Goal: Transaction & Acquisition: Purchase product/service

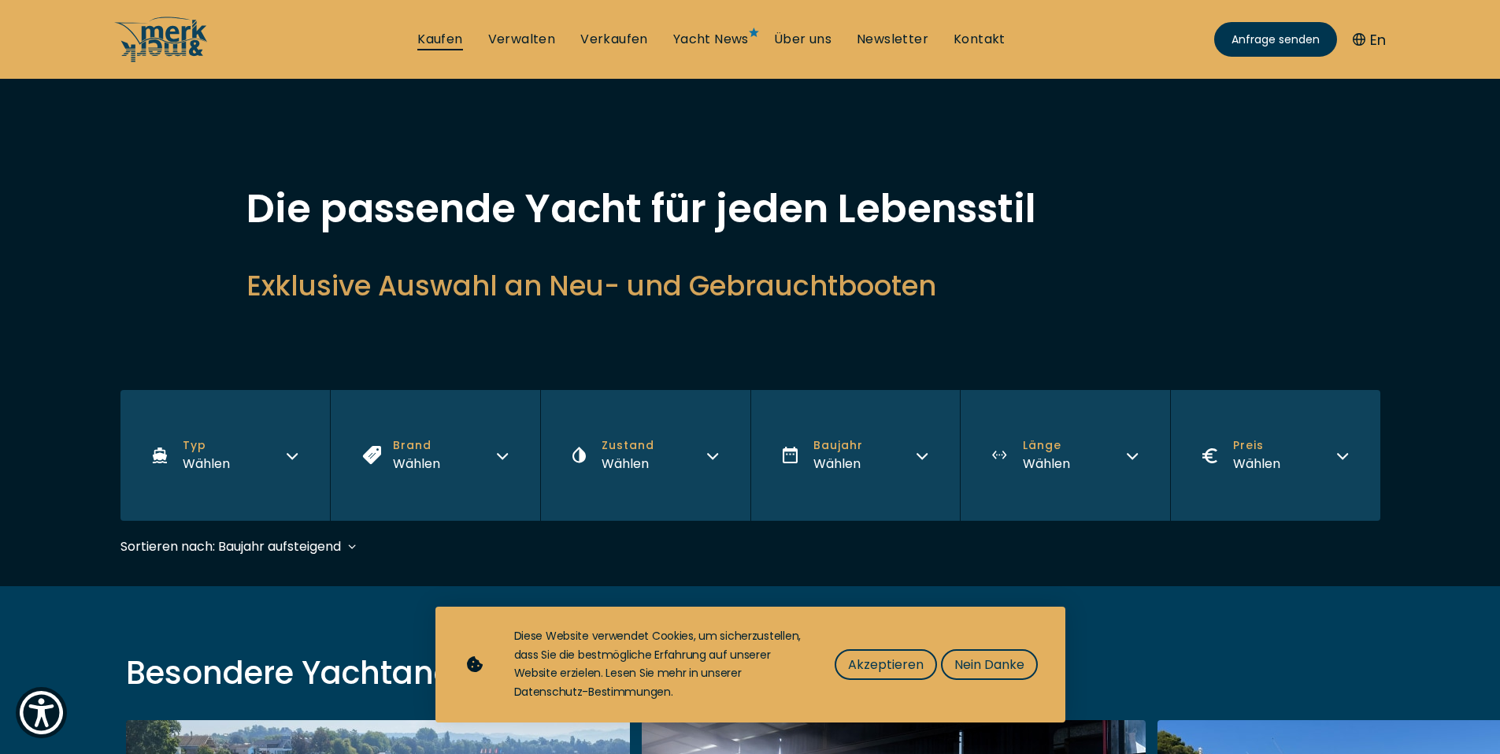
click at [445, 35] on link "Kaufen" at bounding box center [439, 39] width 45 height 17
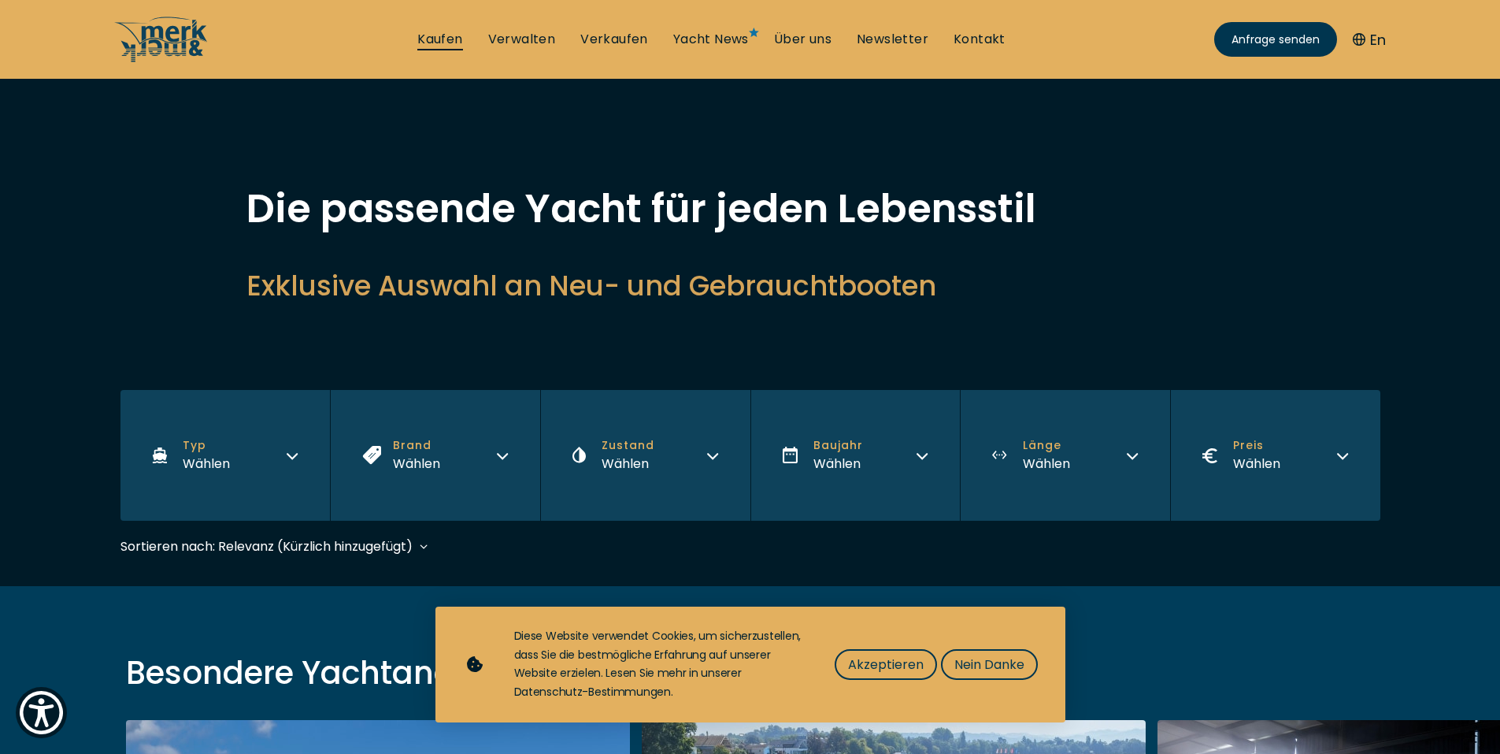
click at [433, 39] on link "Kaufen" at bounding box center [439, 39] width 45 height 17
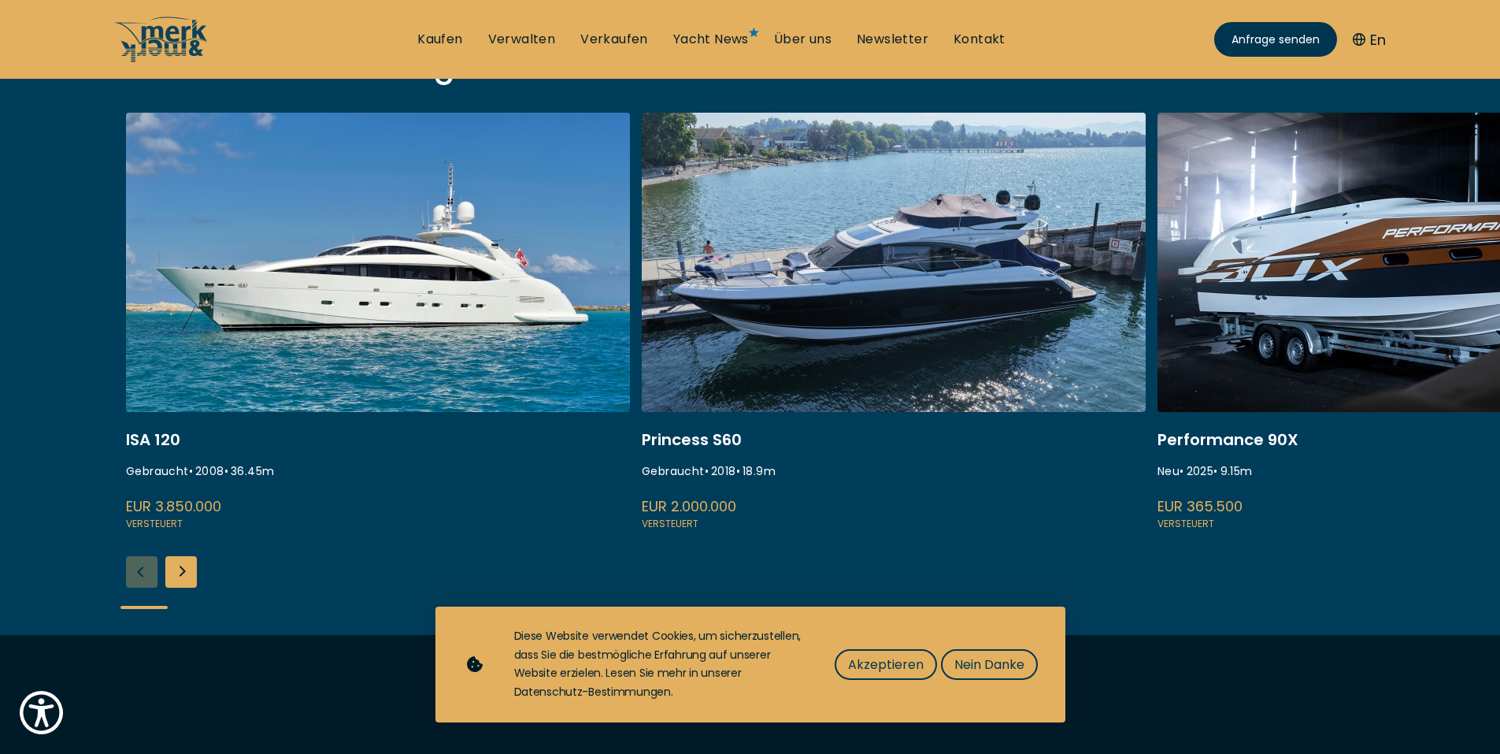
scroll to position [630, 0]
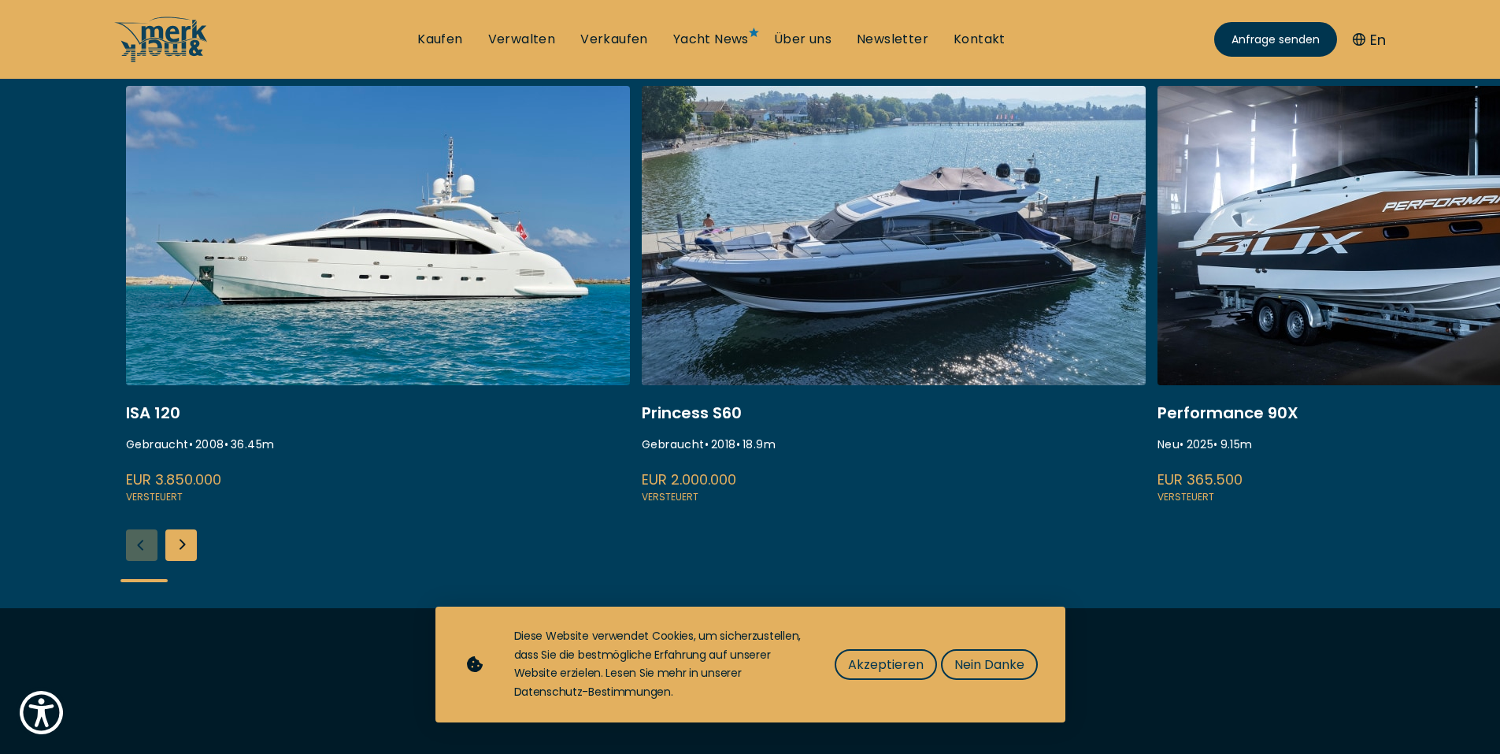
click at [180, 546] on div "Next slide" at bounding box center [180, 544] width 31 height 31
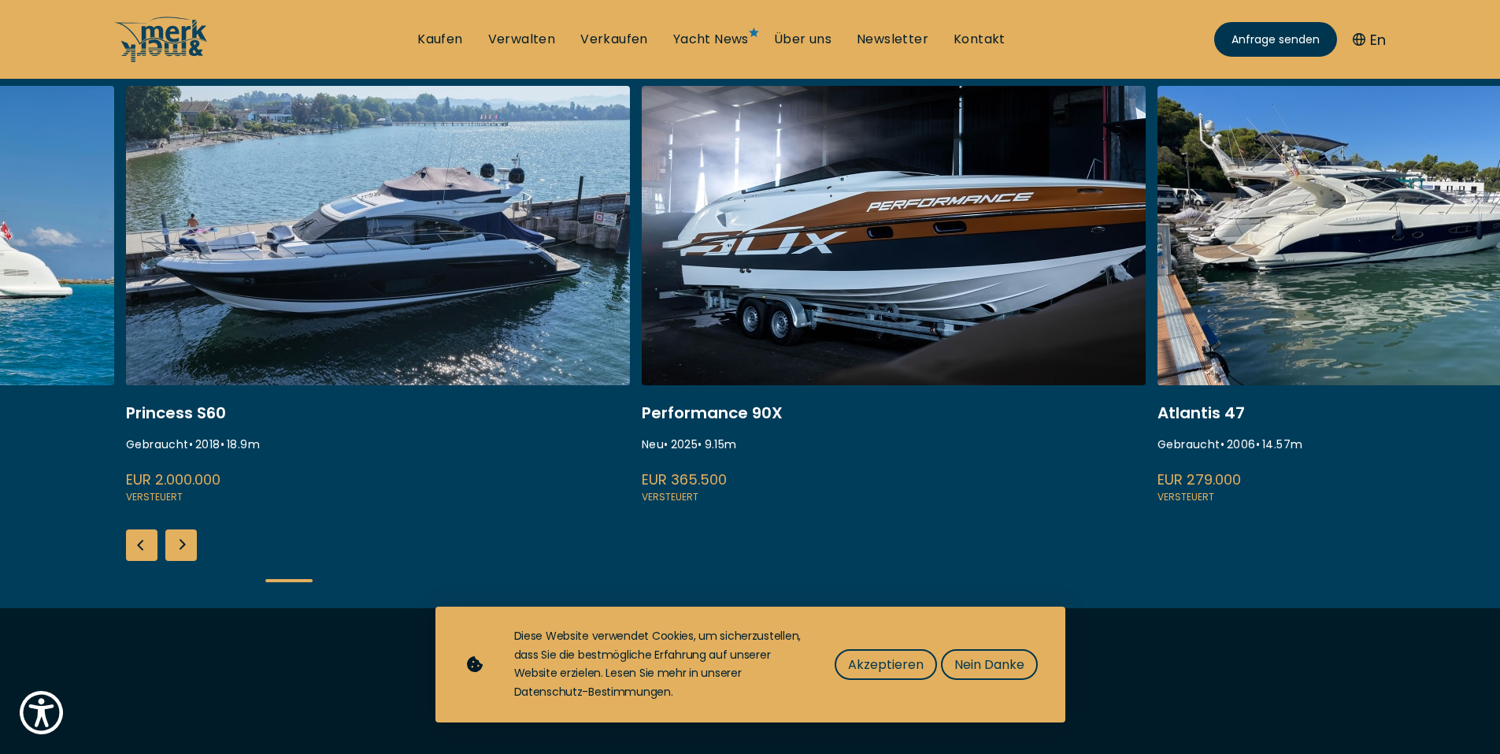
click at [189, 534] on div "Next slide" at bounding box center [180, 544] width 31 height 31
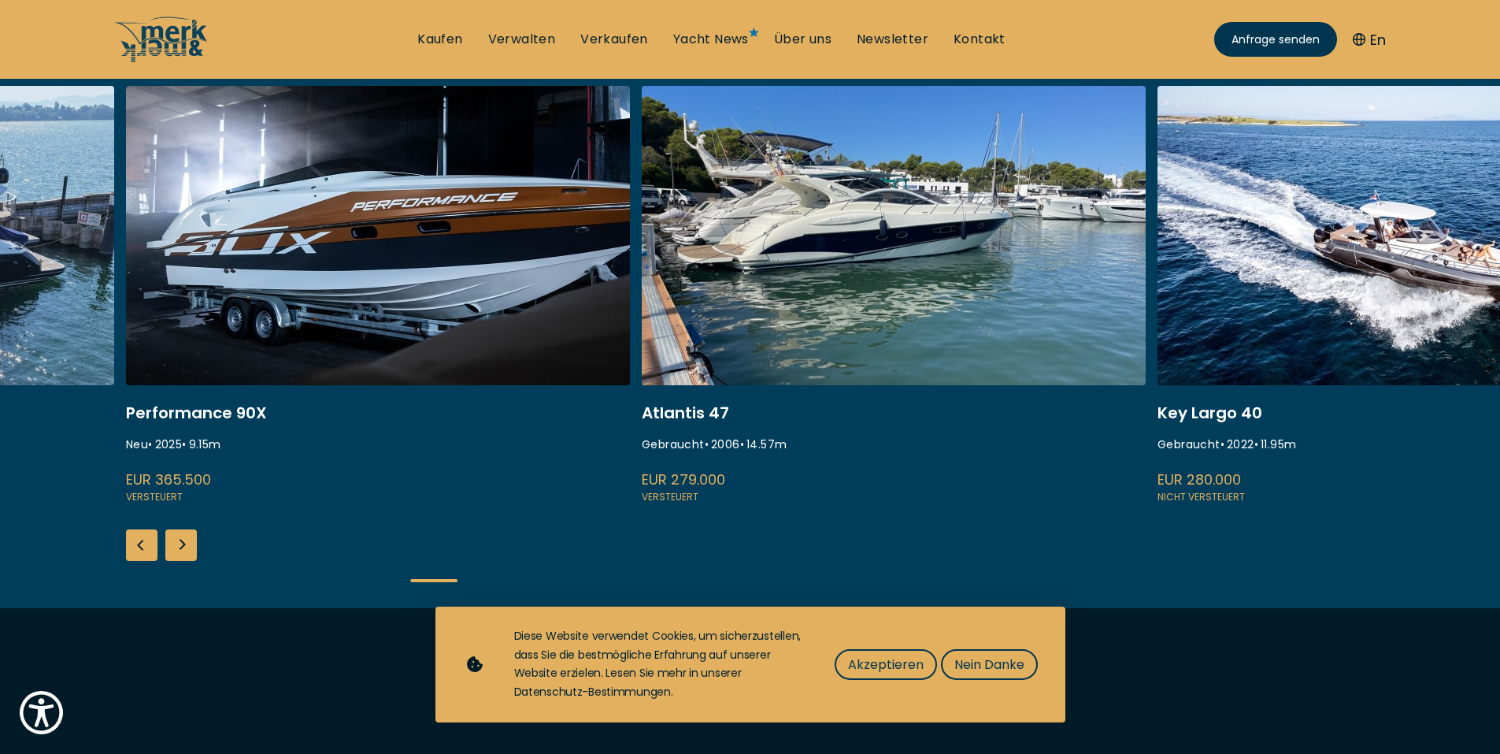
click at [189, 534] on div "Next slide" at bounding box center [180, 544] width 31 height 31
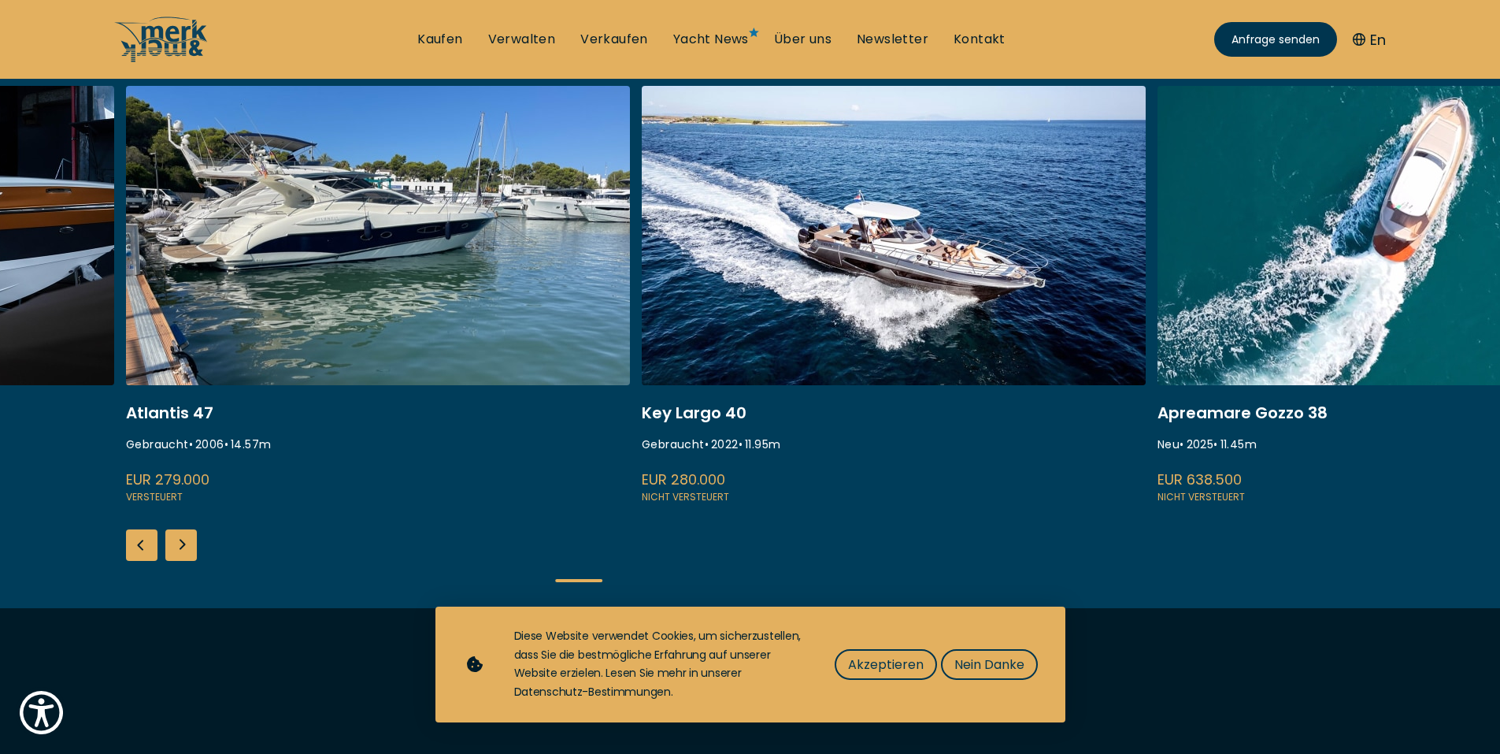
click at [189, 533] on div "Next slide" at bounding box center [180, 544] width 31 height 31
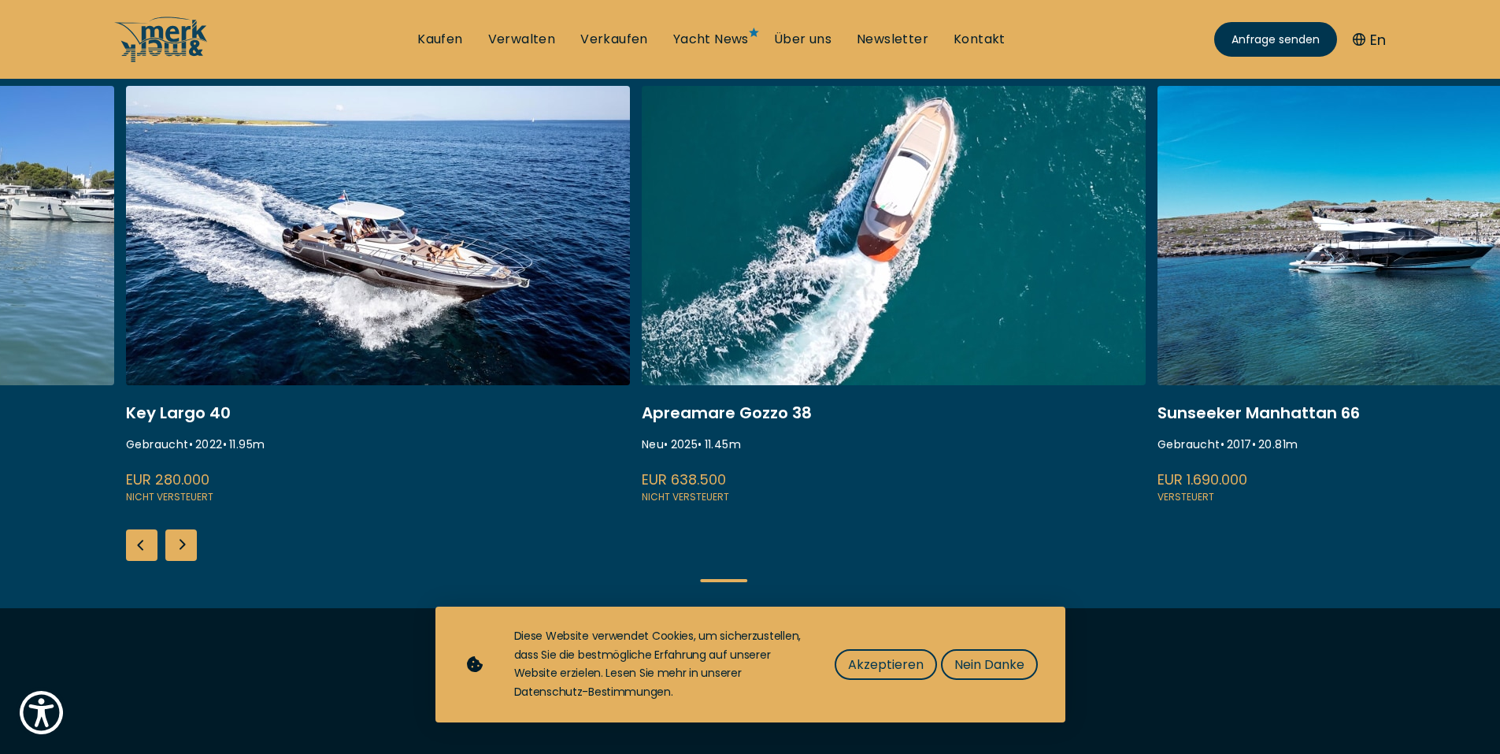
click at [189, 532] on div "Next slide" at bounding box center [180, 544] width 31 height 31
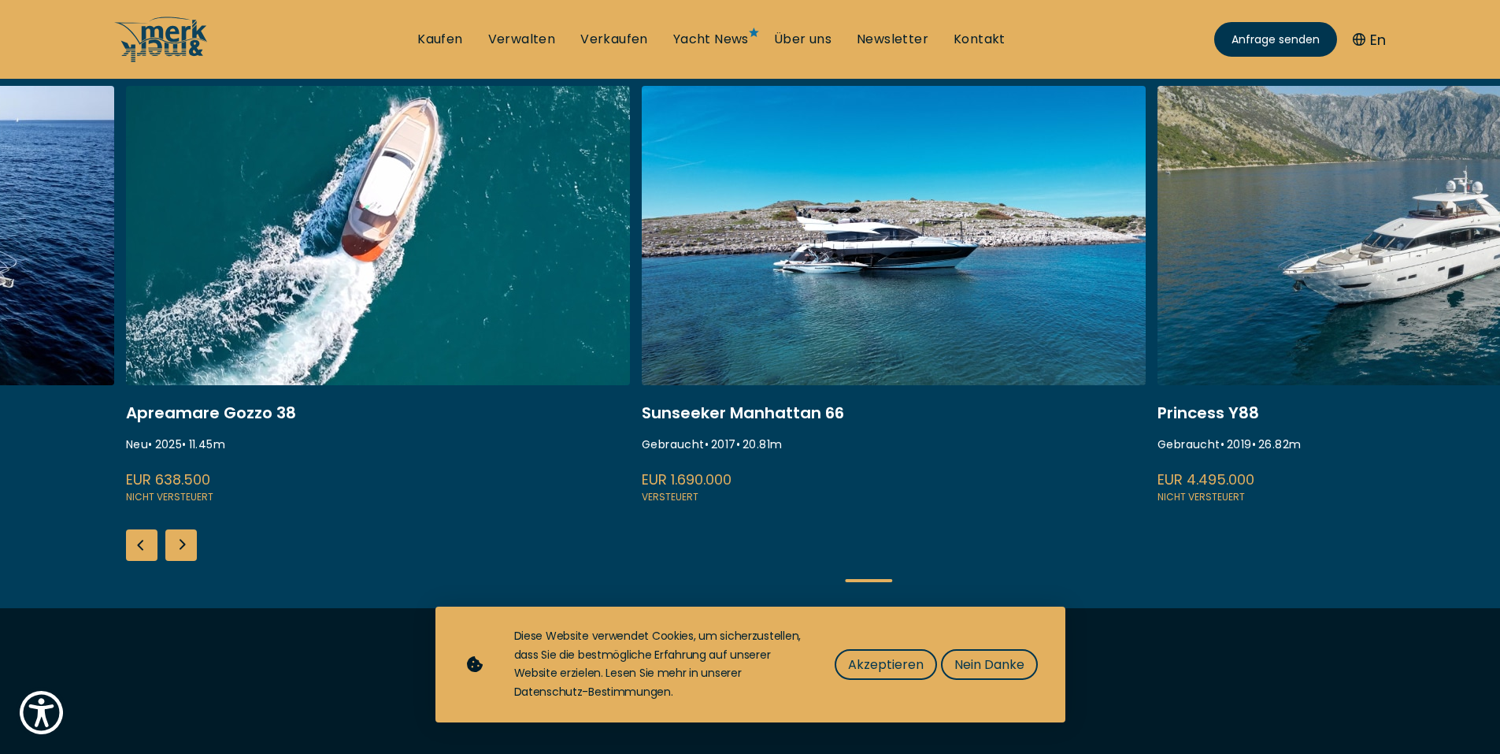
click at [189, 529] on div "Next slide" at bounding box center [180, 544] width 31 height 31
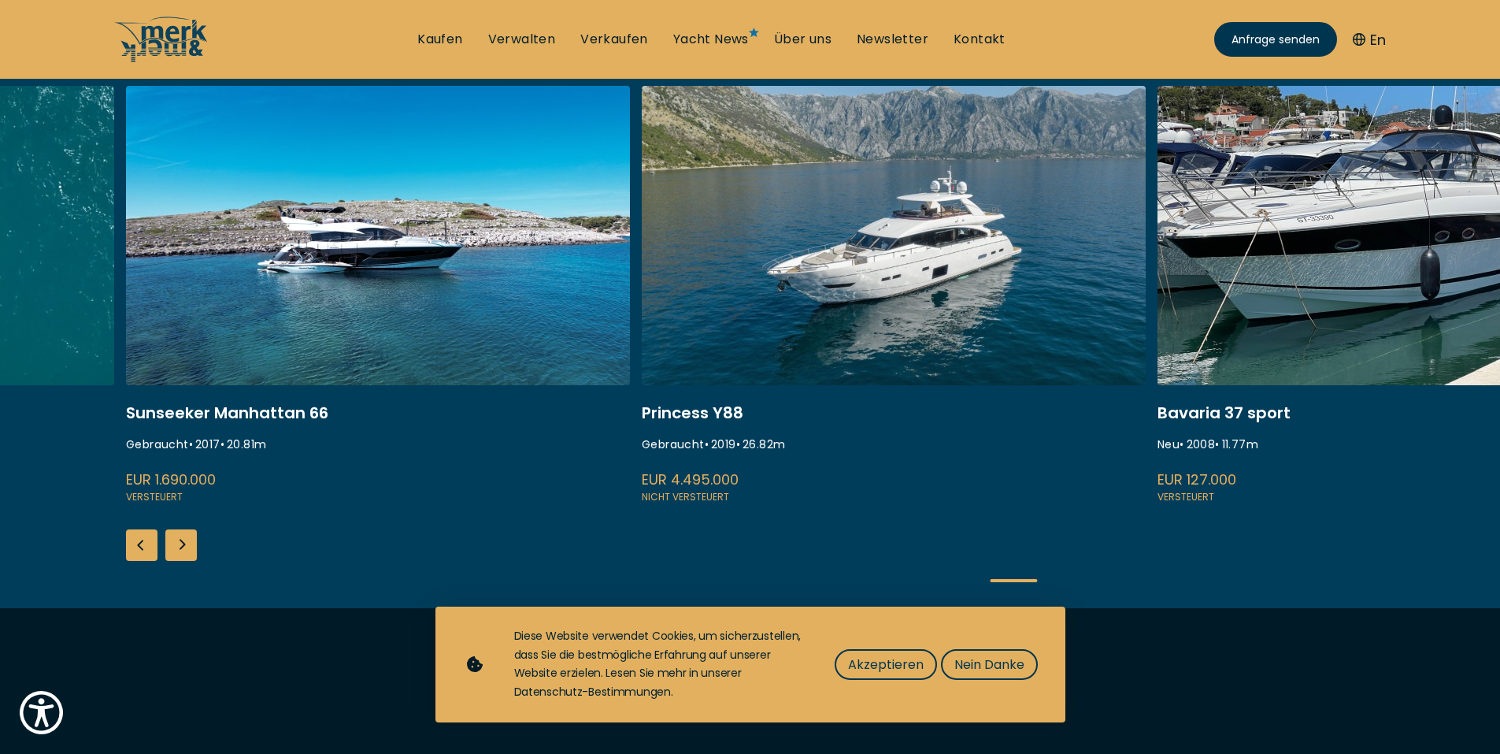
click at [189, 529] on div "Next slide" at bounding box center [180, 544] width 31 height 31
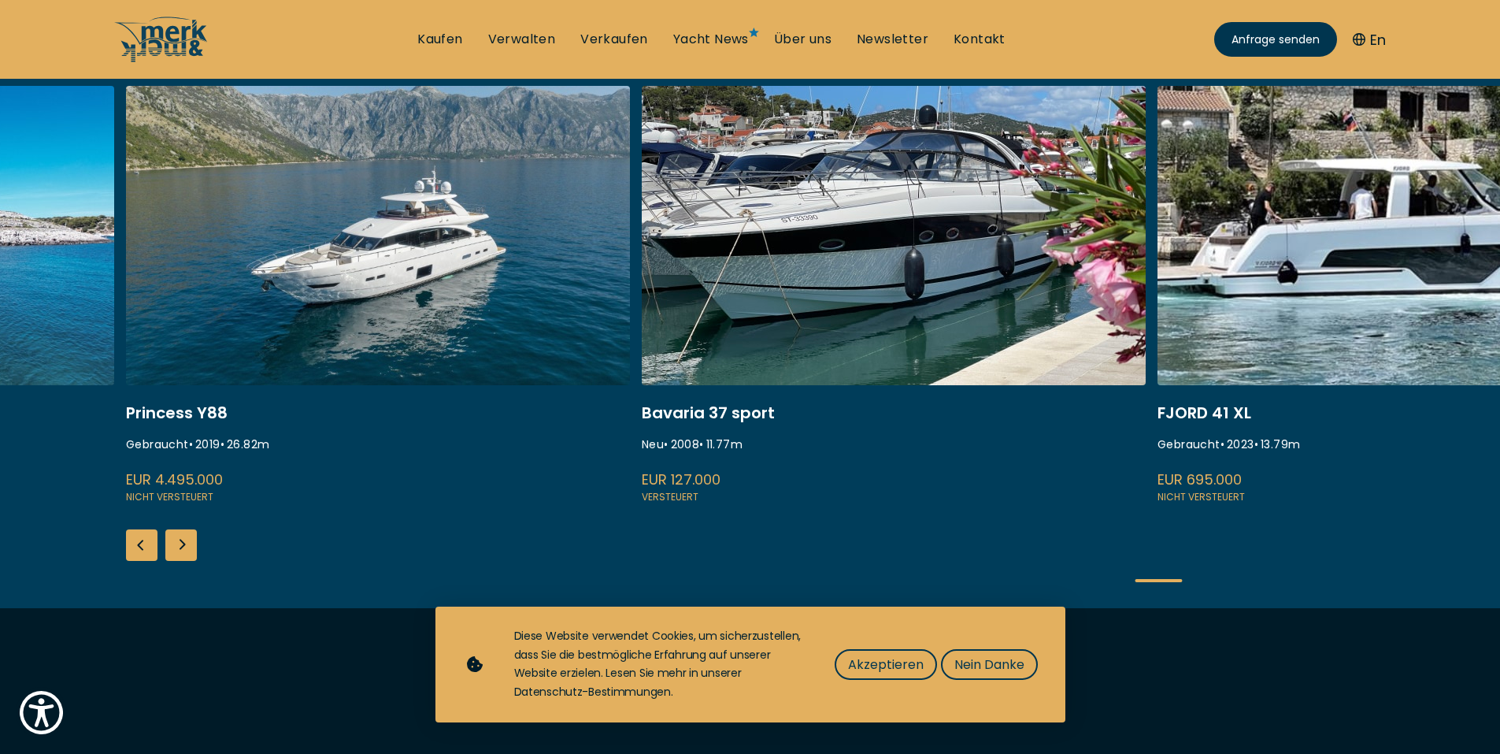
click at [189, 528] on div "ISA 120 Gebraucht • 2008 • 36.45 m EUR 3.850.000 Versteuert Princess S60 Gebrau…" at bounding box center [750, 347] width 1500 height 522
click at [180, 533] on div "Next slide" at bounding box center [180, 544] width 31 height 31
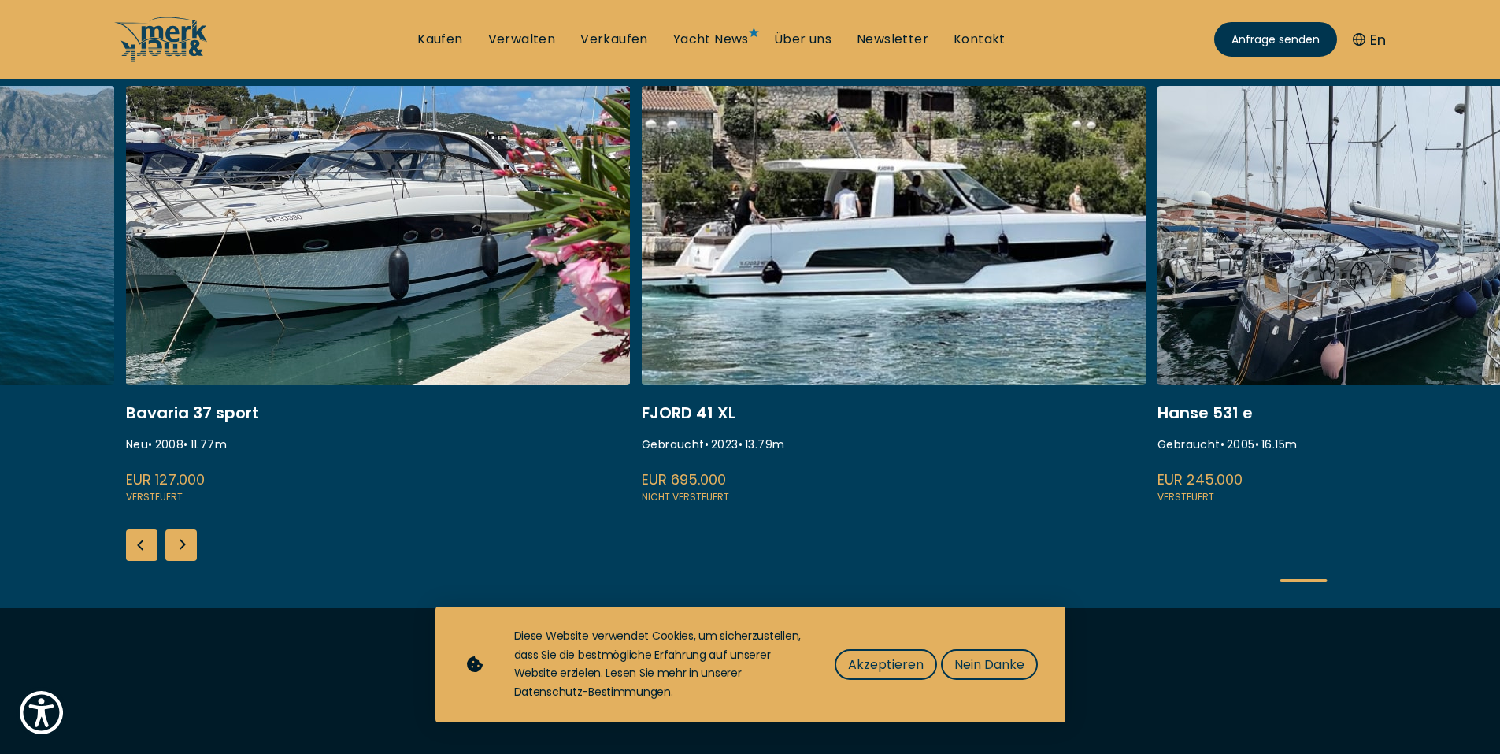
click at [180, 533] on div "Next slide" at bounding box center [180, 544] width 31 height 31
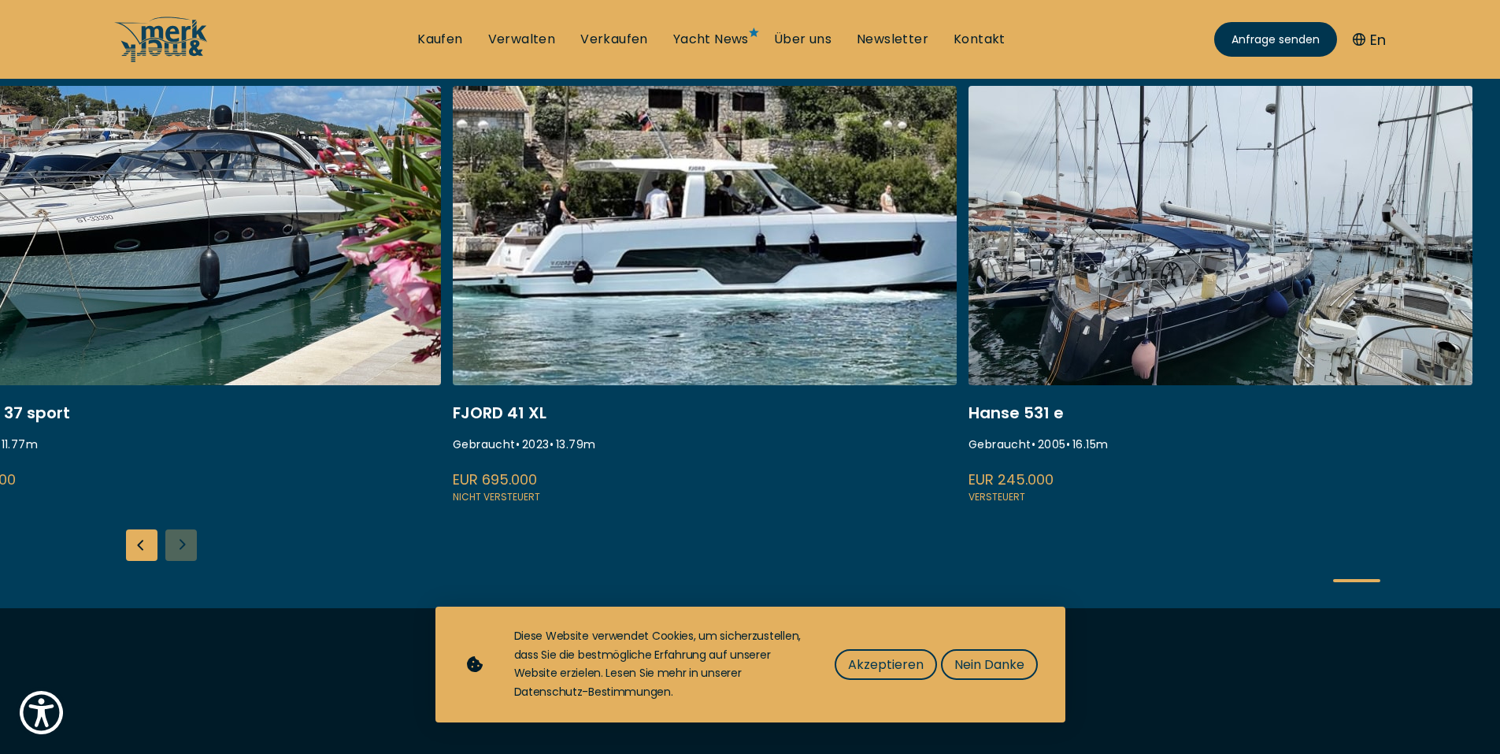
click at [180, 533] on div "ISA 120 Gebraucht • 2008 • 36.45 m EUR 3.850.000 Versteuert Princess S60 Gebrau…" at bounding box center [750, 347] width 1500 height 522
click at [183, 540] on div "ISA 120 Gebraucht • 2008 • 36.45 m EUR 3.850.000 Versteuert Princess S60 Gebrau…" at bounding box center [750, 347] width 1500 height 522
click at [139, 548] on div "Previous slide" at bounding box center [141, 544] width 31 height 31
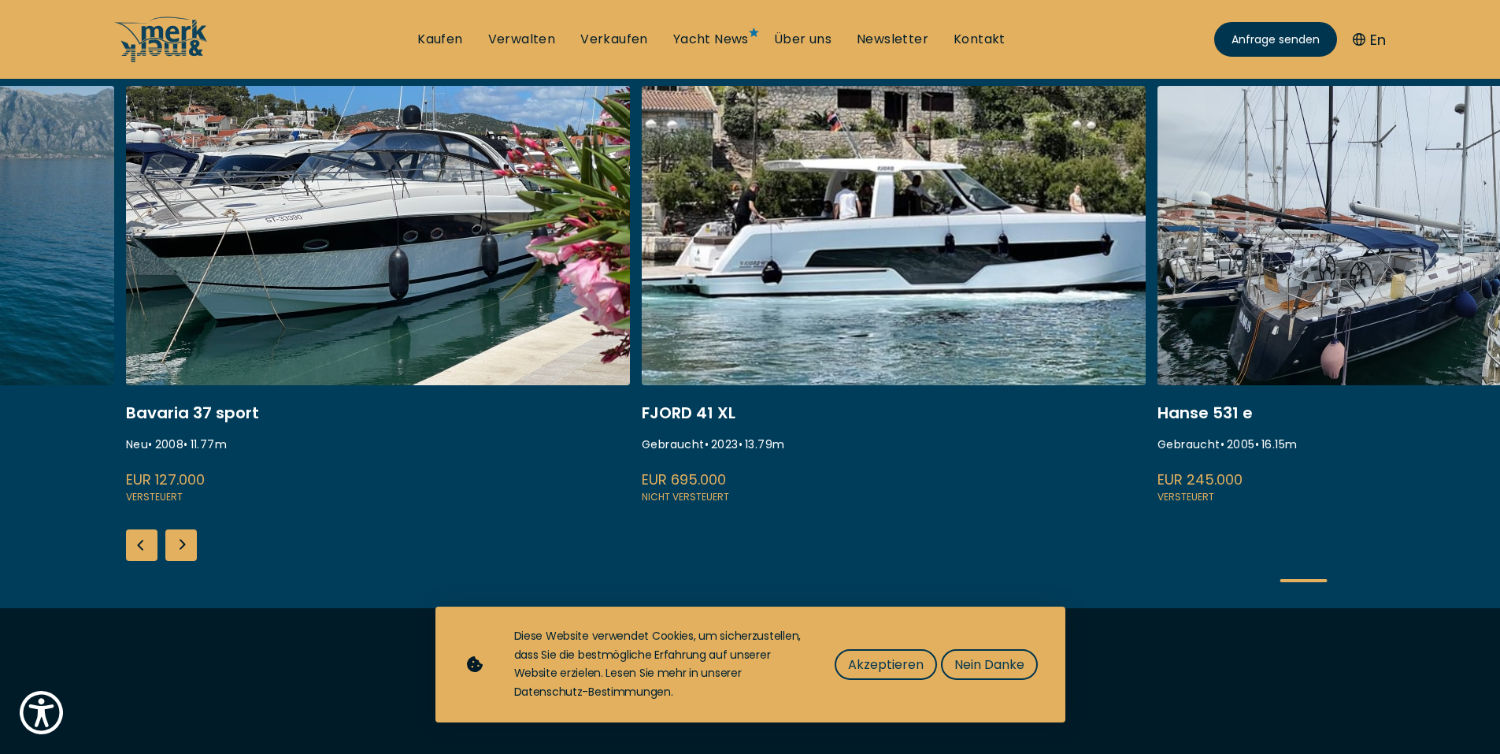
click at [139, 548] on div "Previous slide" at bounding box center [141, 544] width 31 height 31
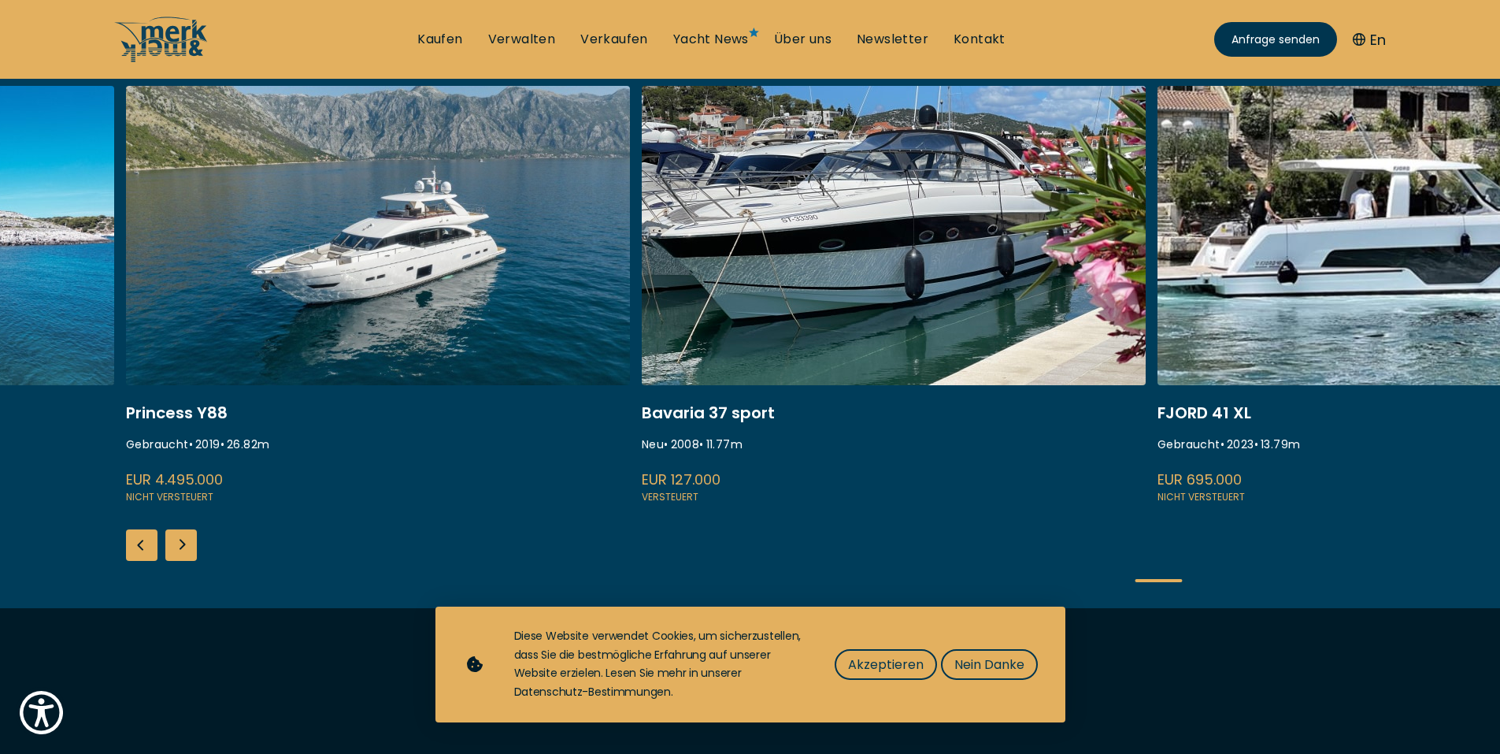
click at [139, 548] on div "Previous slide" at bounding box center [141, 544] width 31 height 31
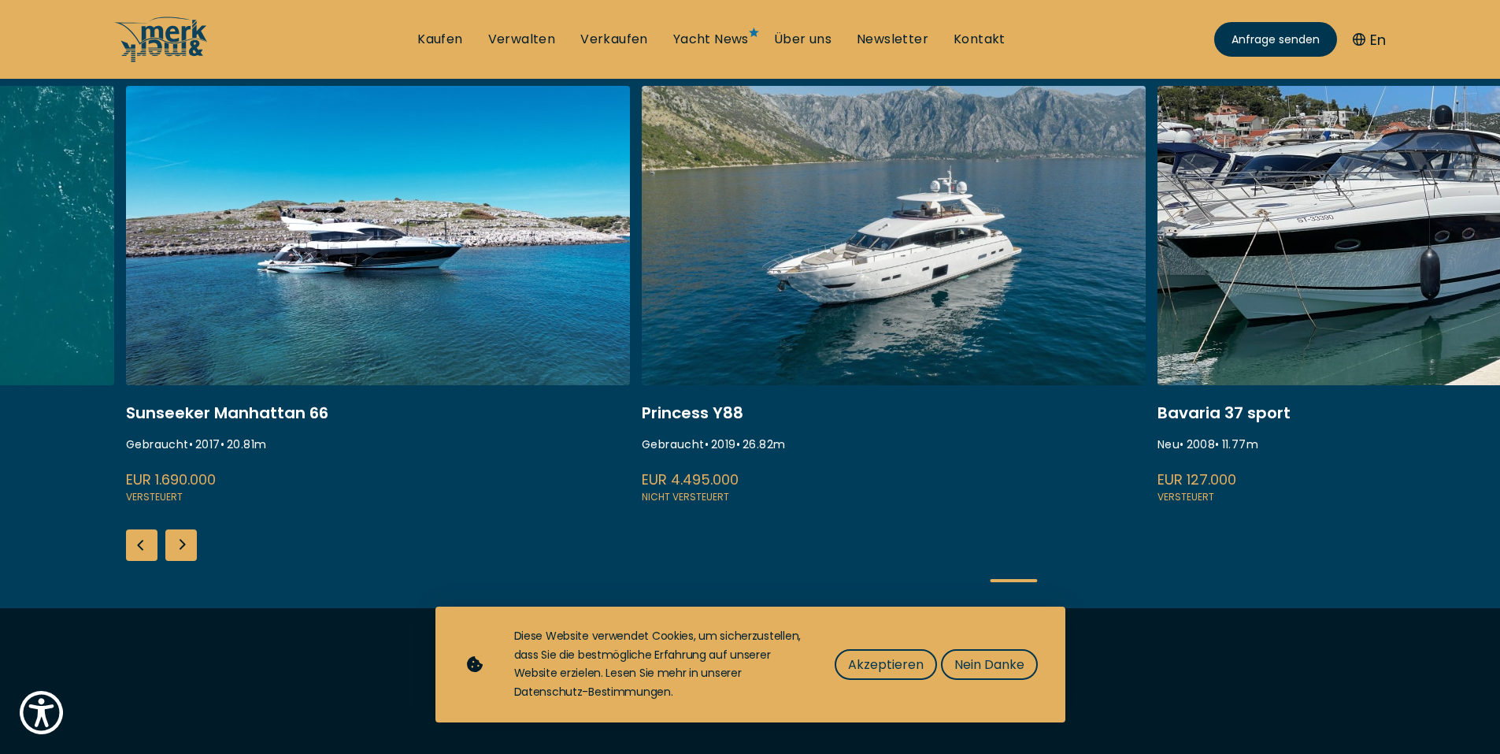
click at [139, 548] on div "Previous slide" at bounding box center [141, 544] width 31 height 31
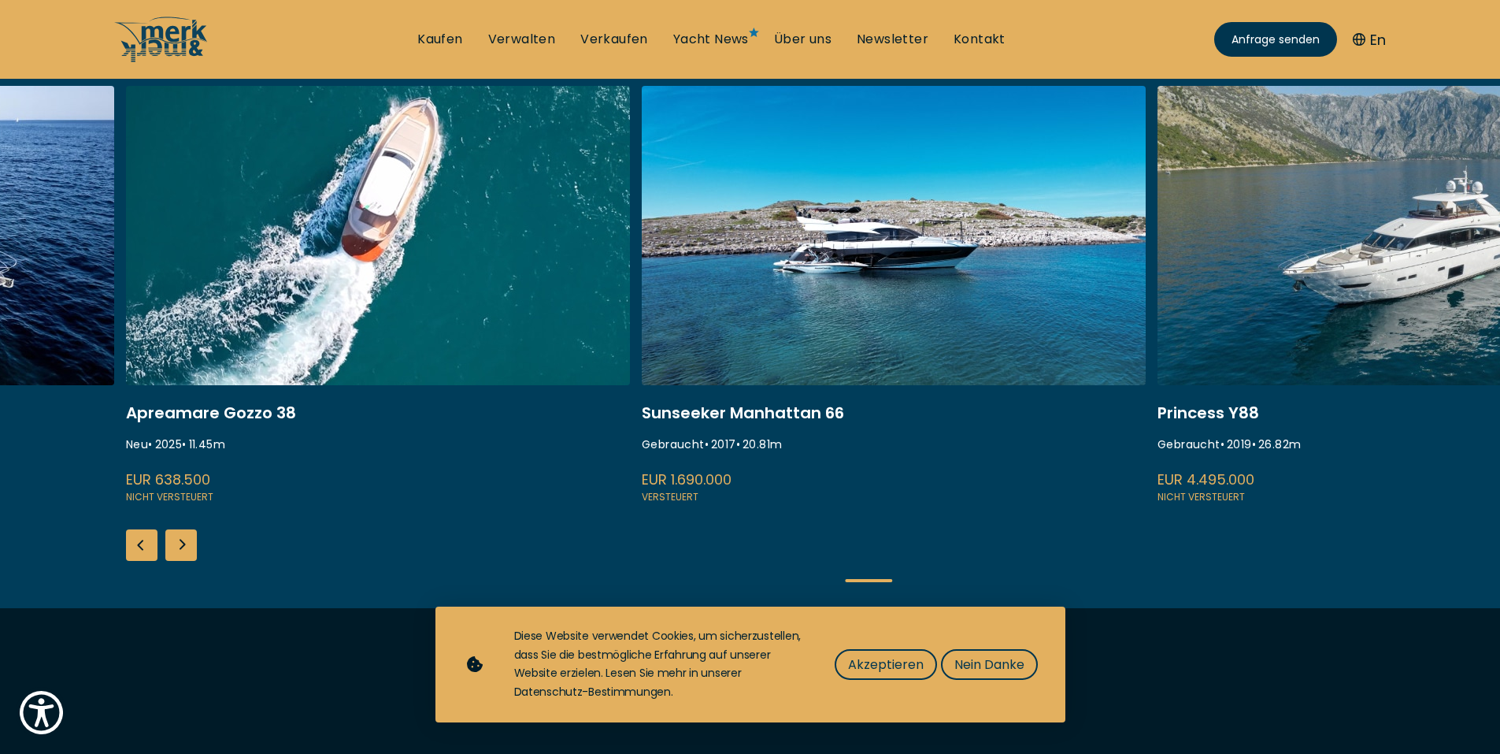
click at [139, 548] on div "Previous slide" at bounding box center [141, 544] width 31 height 31
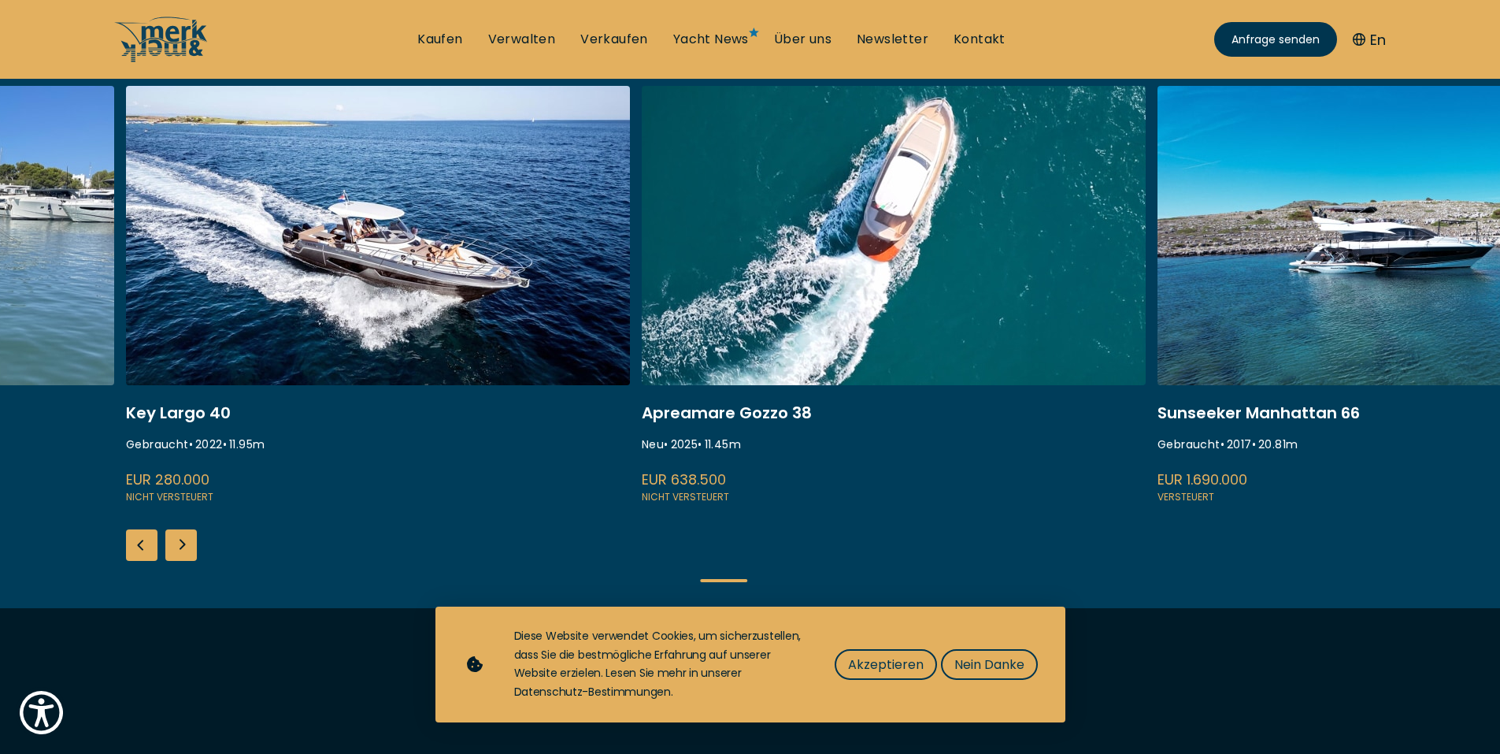
click at [139, 548] on div "Previous slide" at bounding box center [141, 544] width 31 height 31
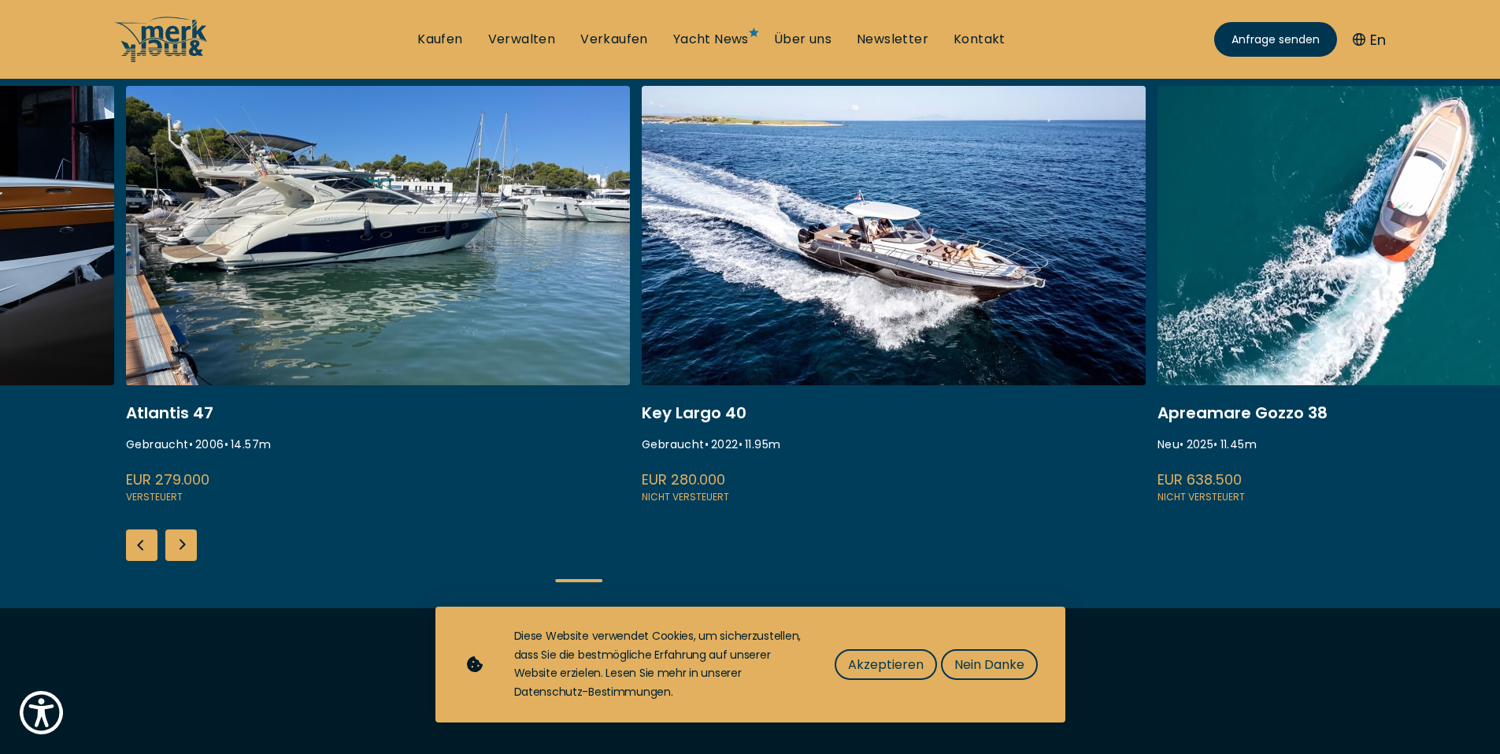
click at [139, 544] on div "Previous slide" at bounding box center [141, 544] width 31 height 31
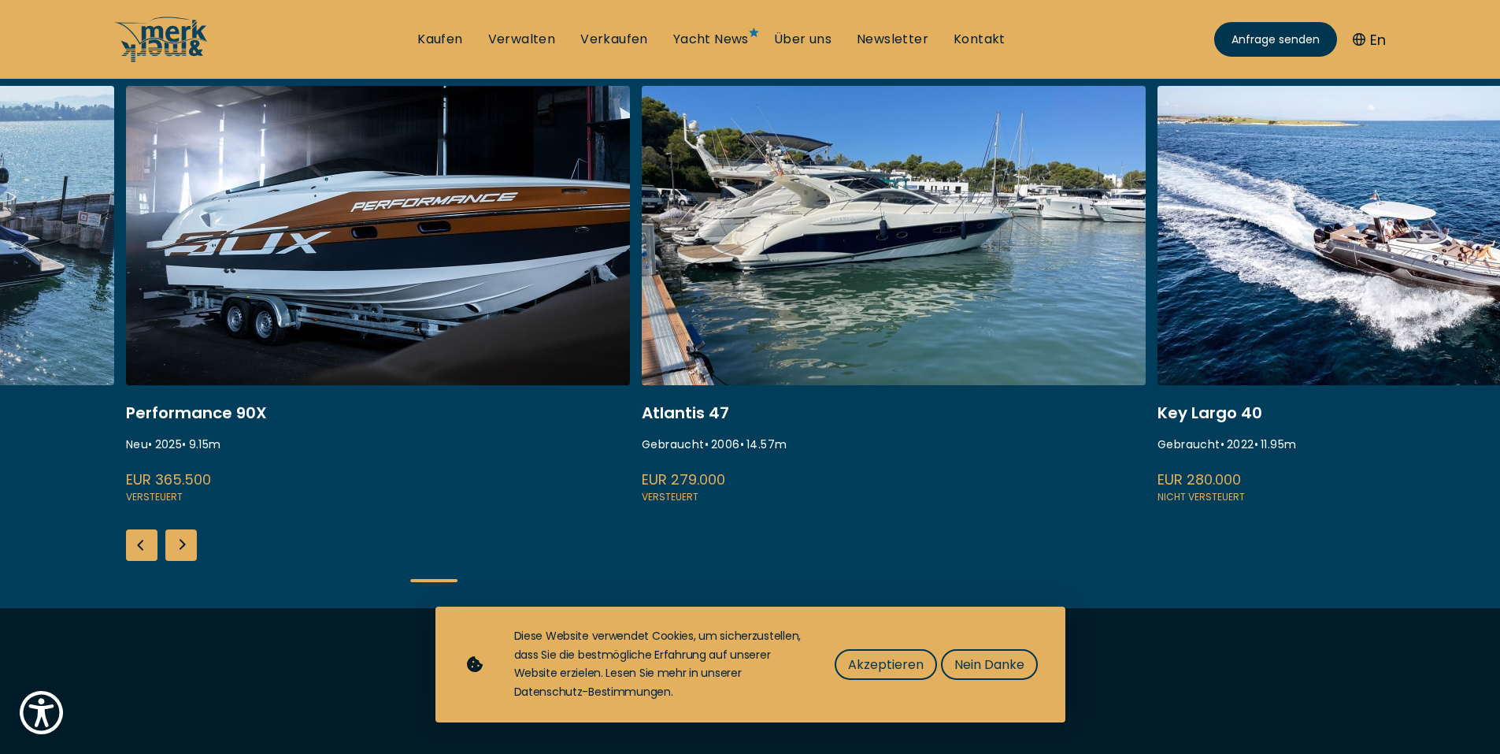
click at [139, 544] on div "Previous slide" at bounding box center [141, 544] width 31 height 31
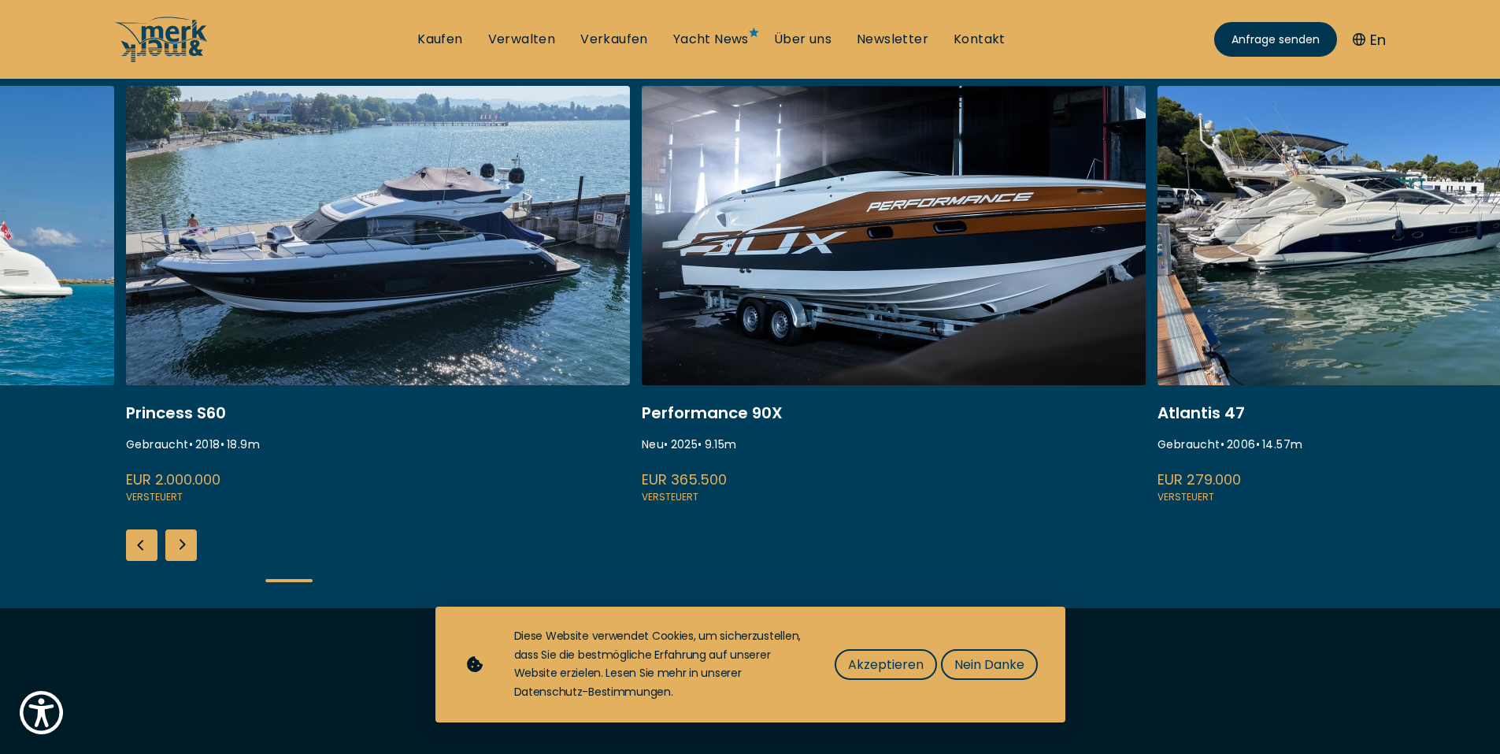
click at [138, 542] on div "Previous slide" at bounding box center [141, 544] width 31 height 31
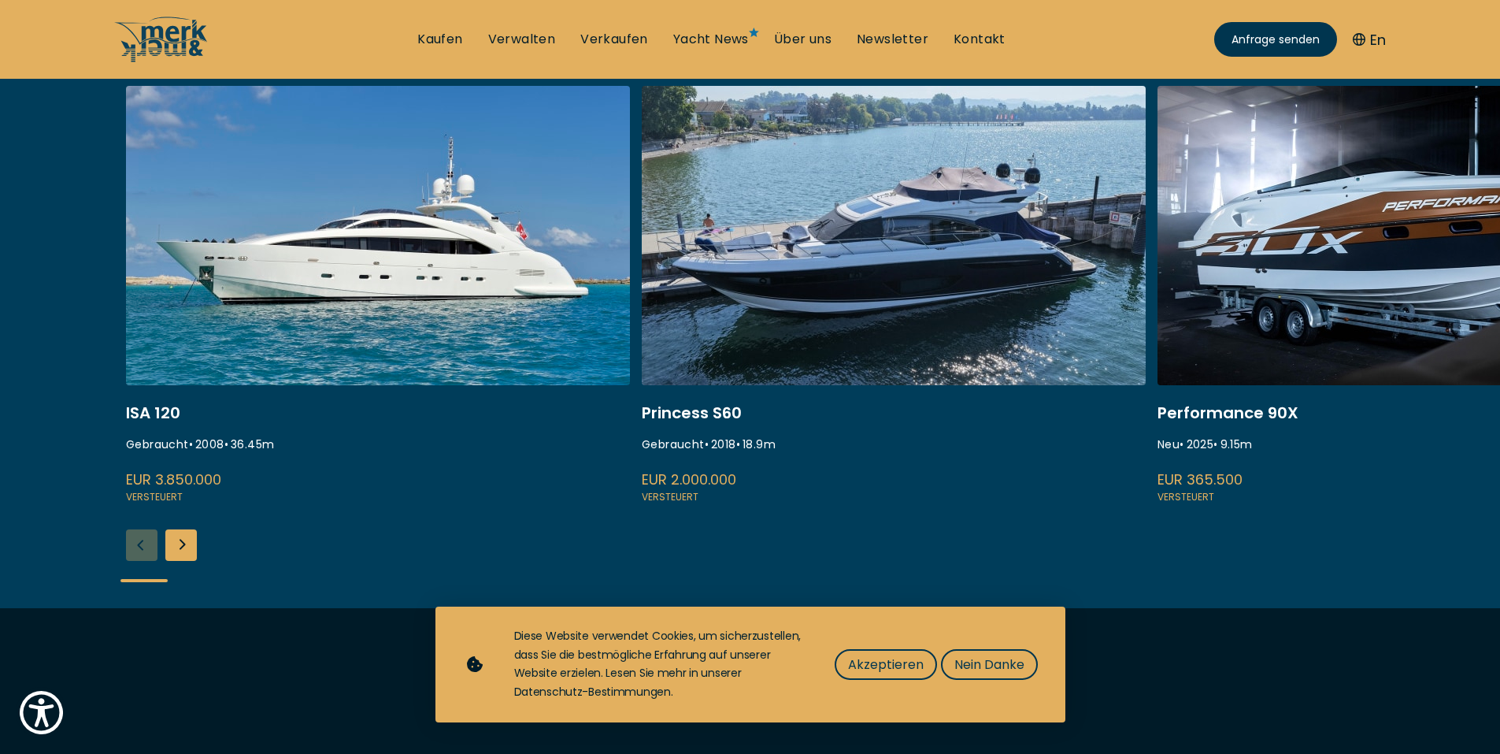
click at [291, 299] on link at bounding box center [378, 296] width 504 height 420
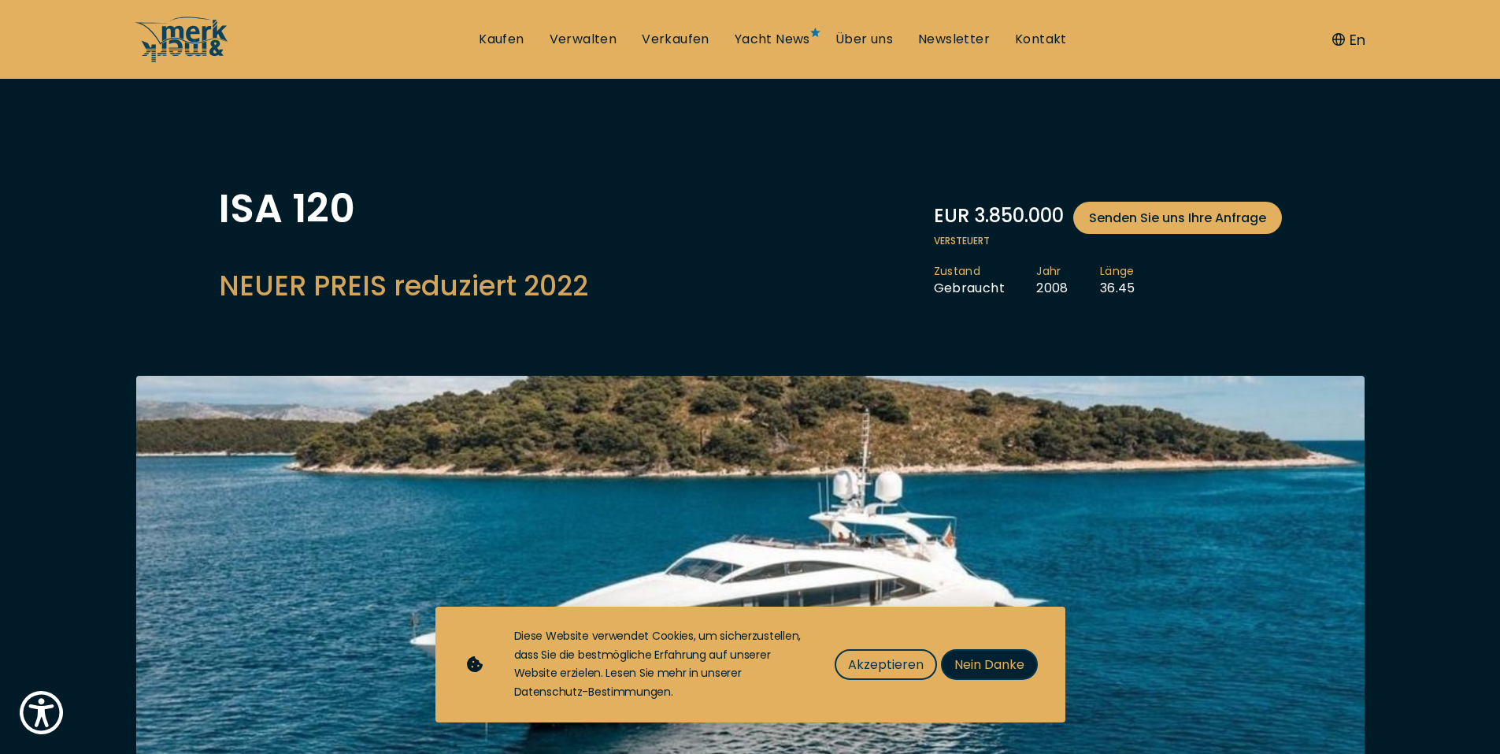
click at [961, 665] on span "Nein Danke" at bounding box center [989, 664] width 70 height 20
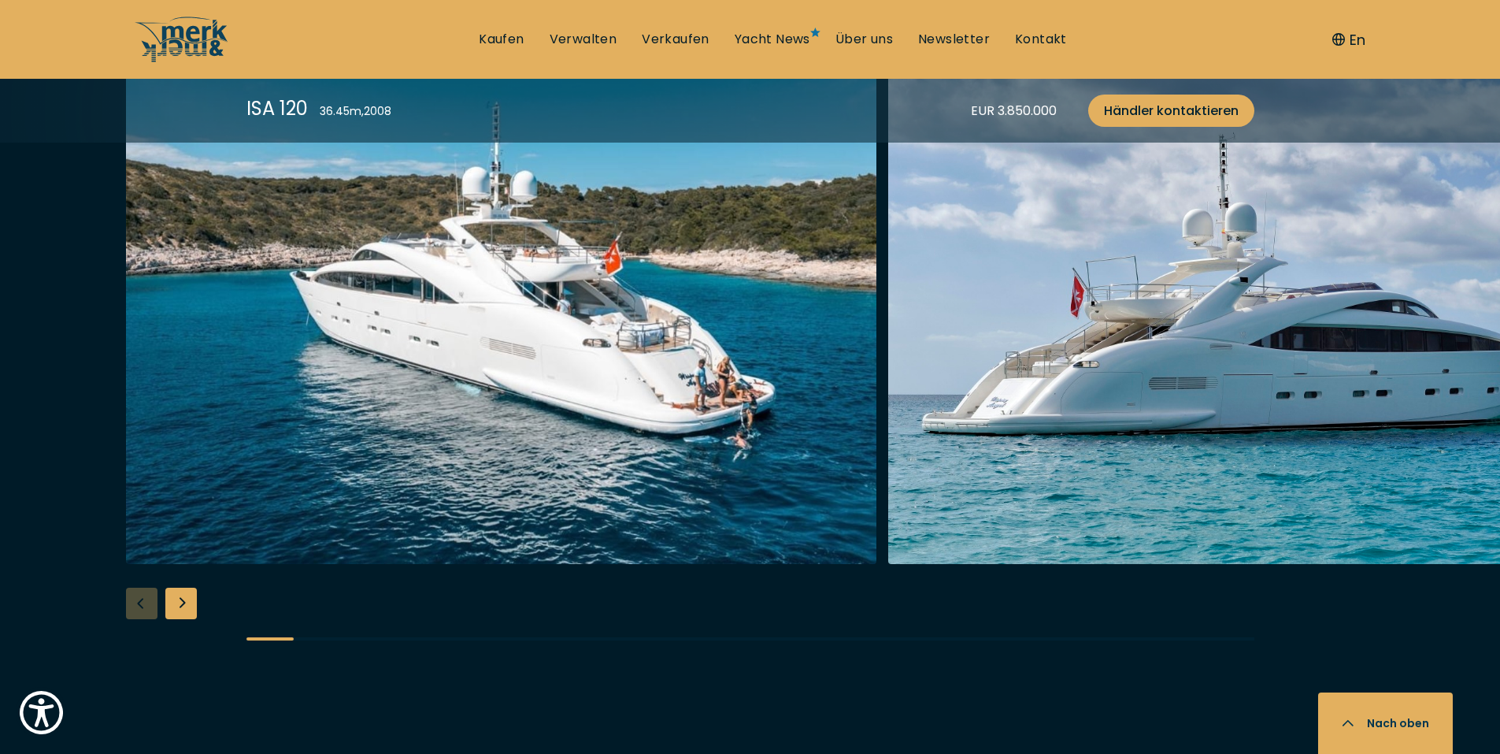
scroll to position [1890, 0]
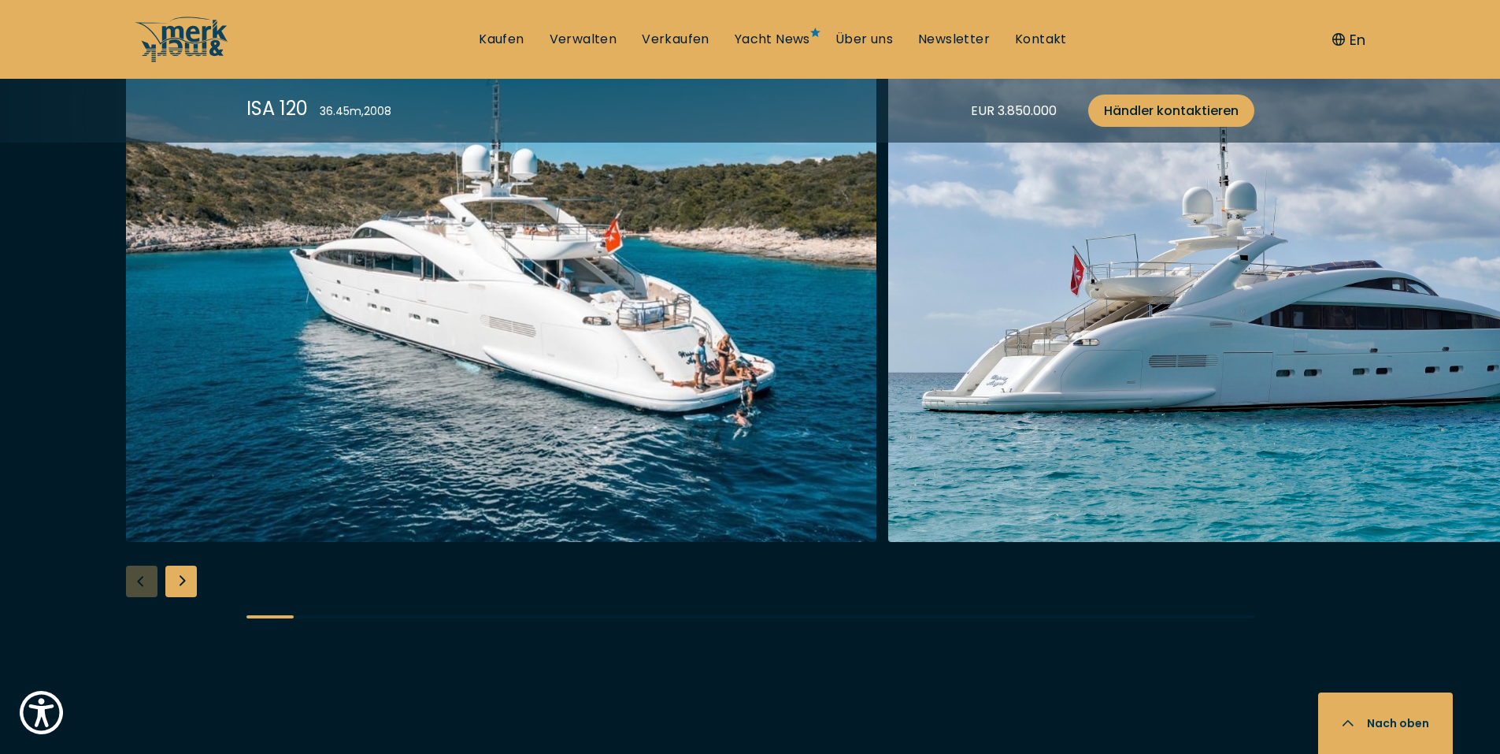
click at [705, 372] on img "button" at bounding box center [501, 290] width 750 height 504
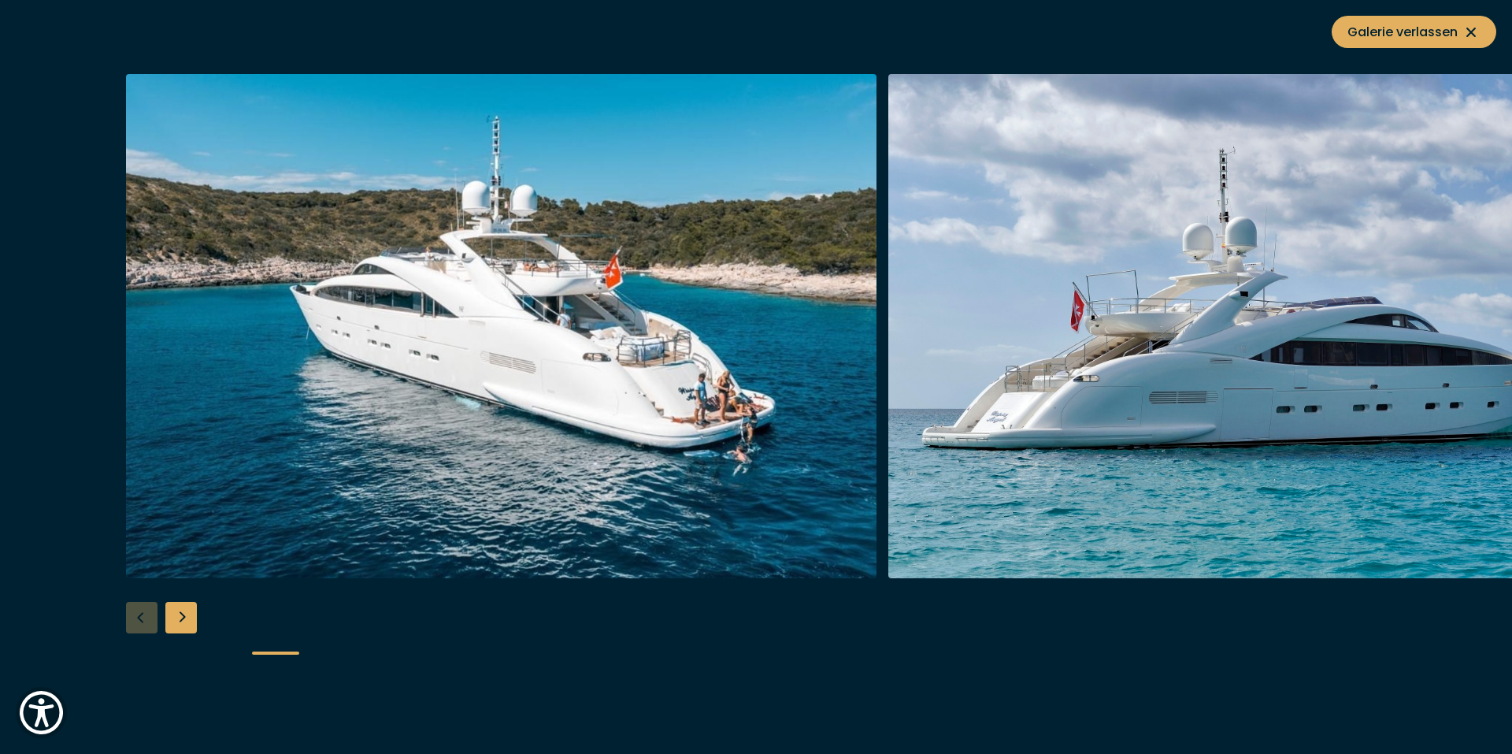
click at [697, 402] on img "button" at bounding box center [501, 326] width 750 height 504
click at [1028, 423] on img "button" at bounding box center [1263, 326] width 750 height 504
click at [1473, 26] on icon at bounding box center [1470, 32] width 19 height 19
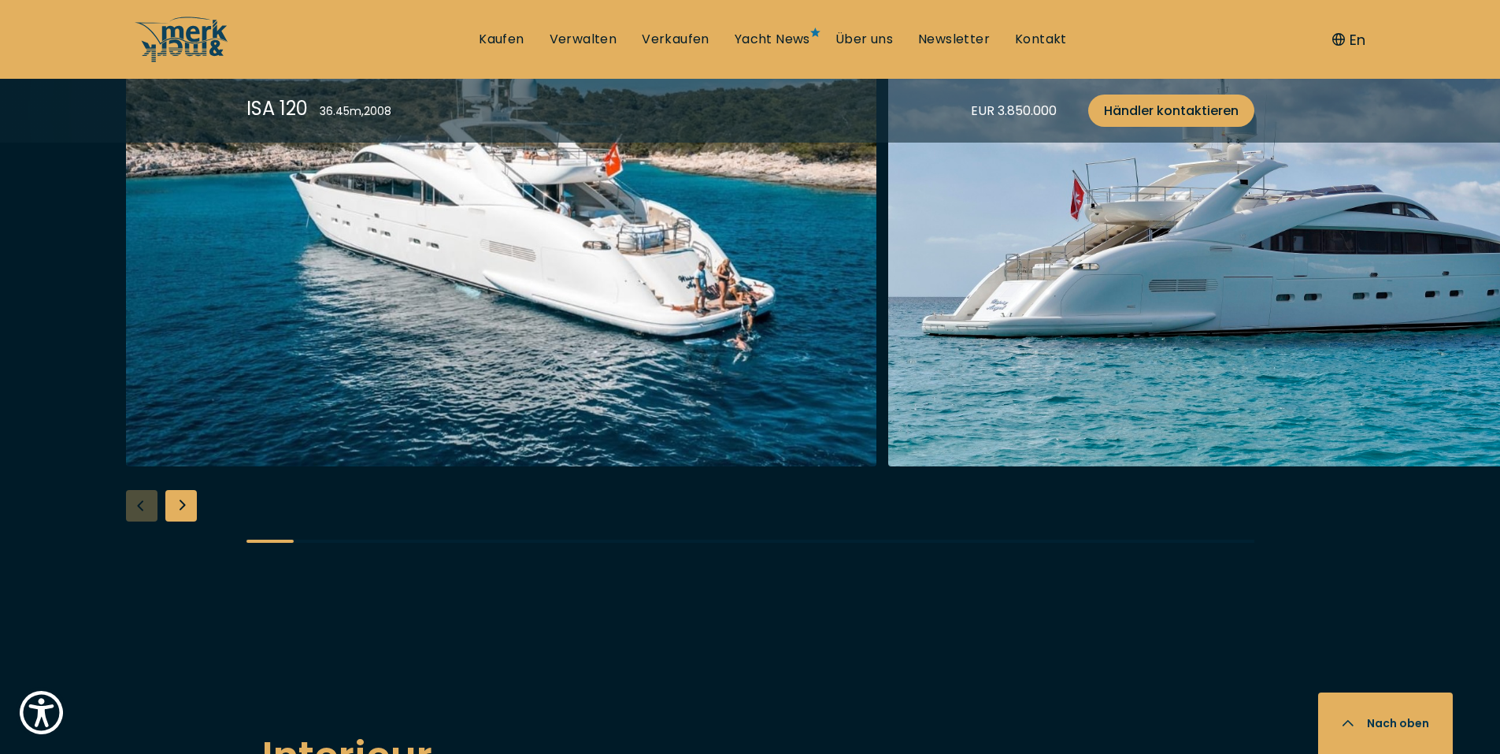
scroll to position [2047, 0]
